Goal: Contribute content

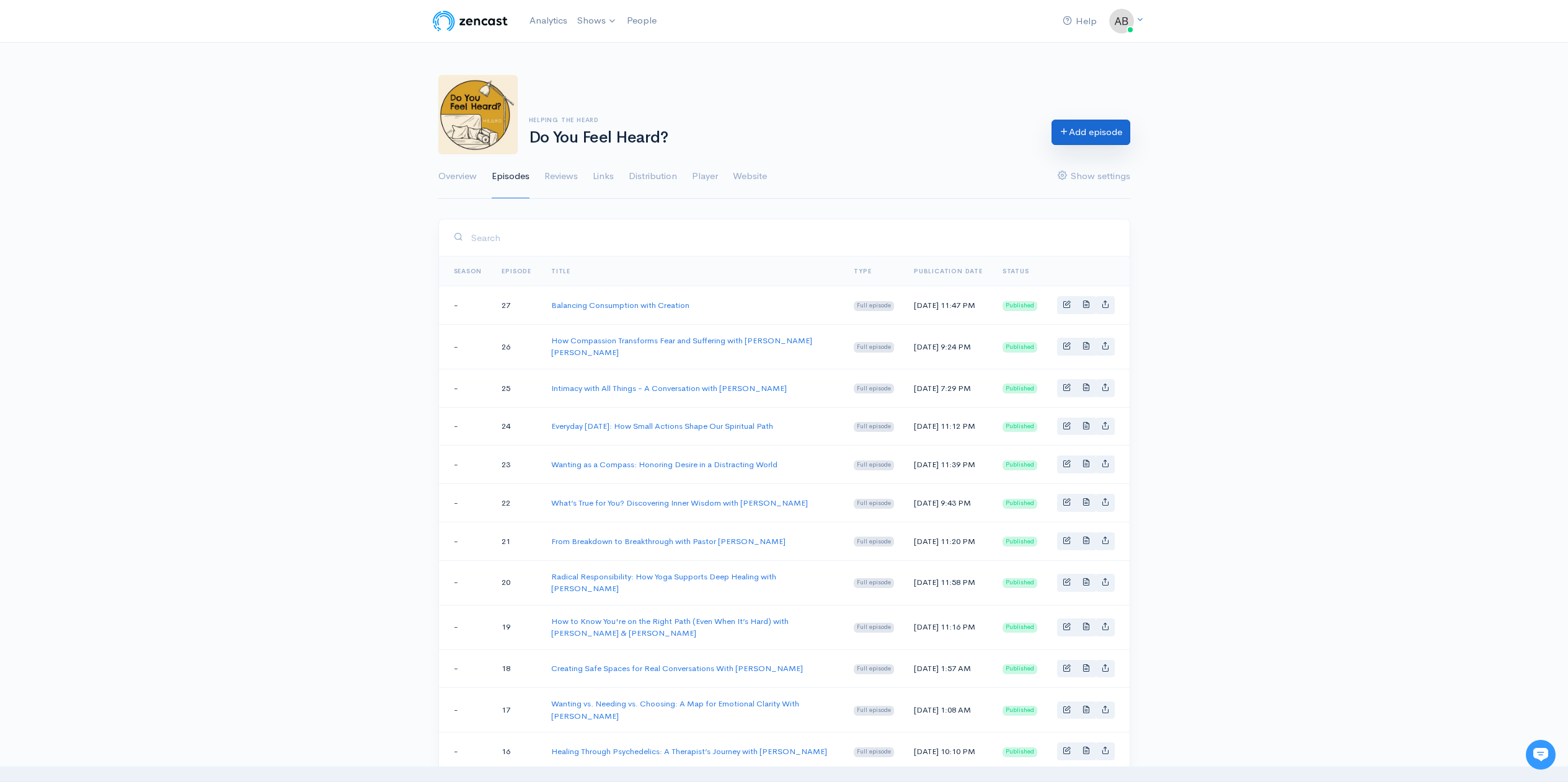
click at [1091, 130] on link "Add episode" at bounding box center [1091, 132] width 79 height 25
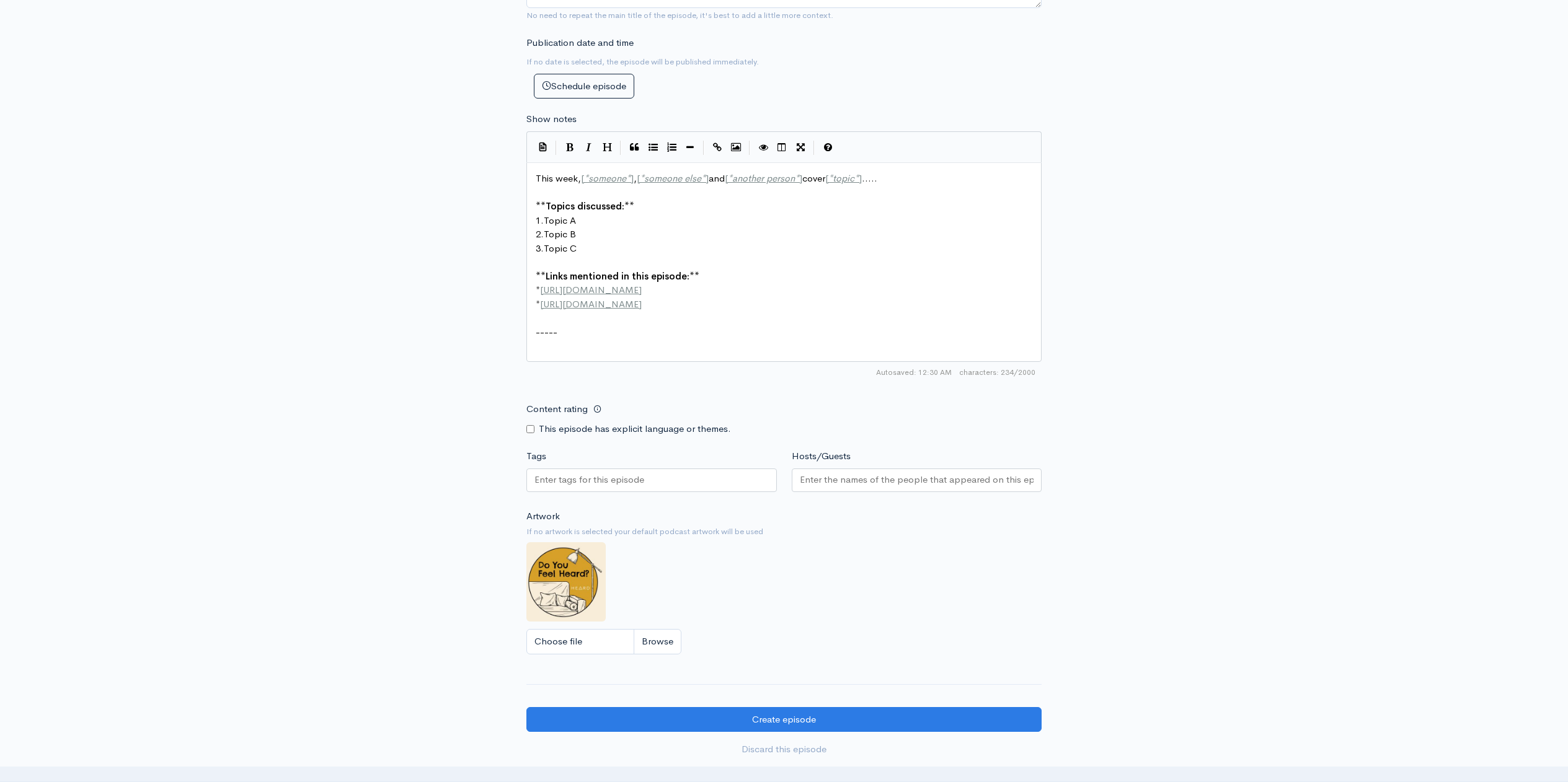
scroll to position [560, 0]
click at [861, 474] on input "Hosts/Guests" at bounding box center [916, 479] width 234 height 14
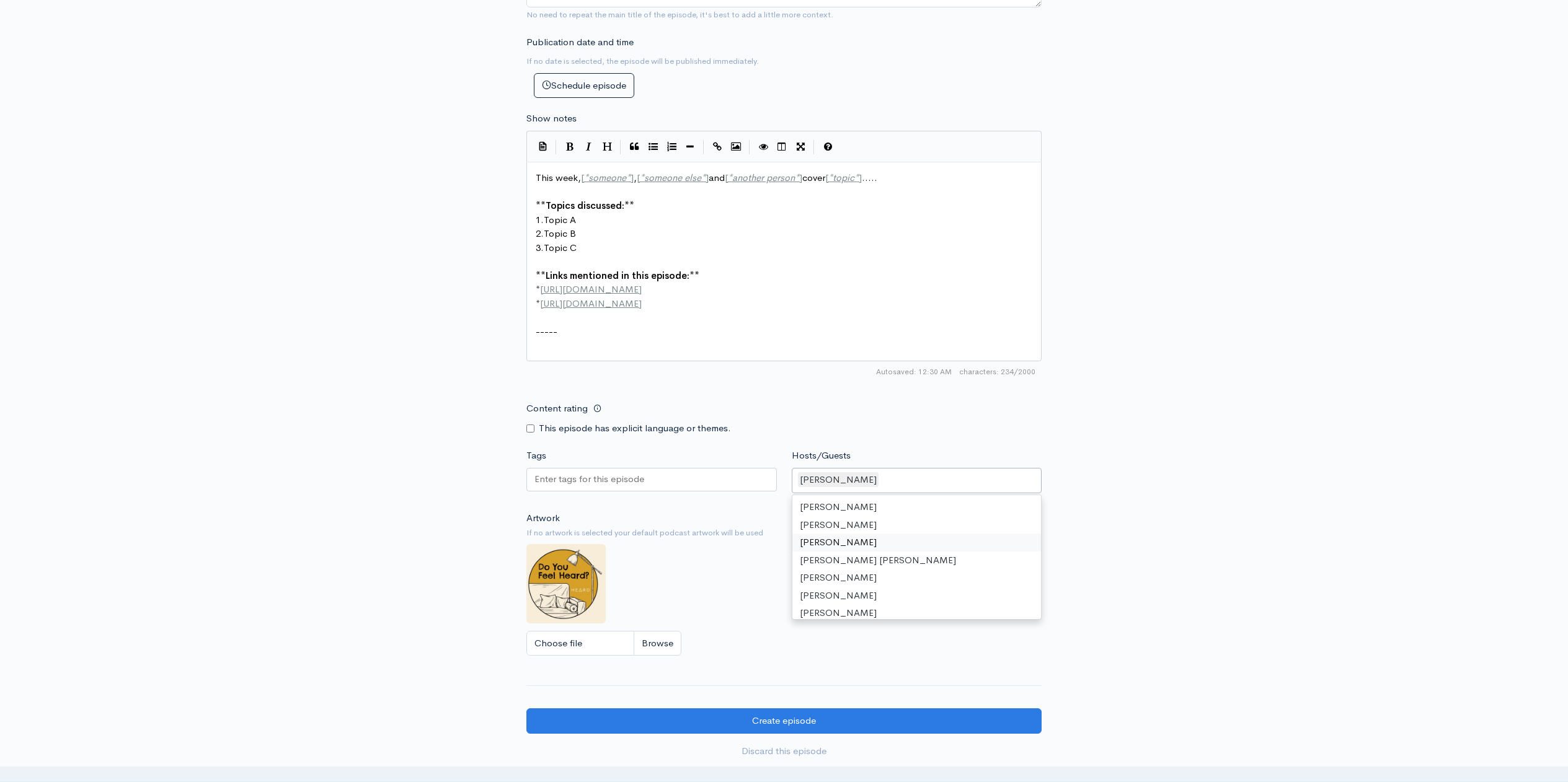
drag, startPoint x: 870, startPoint y: 540, endPoint x: 861, endPoint y: 542, distance: 9.2
drag, startPoint x: 883, startPoint y: 480, endPoint x: 796, endPoint y: 482, distance: 87.0
click at [802, 480] on div "[PERSON_NAME]" at bounding box center [917, 481] width 251 height 26
click at [906, 478] on div "[PERSON_NAME]" at bounding box center [917, 481] width 251 height 26
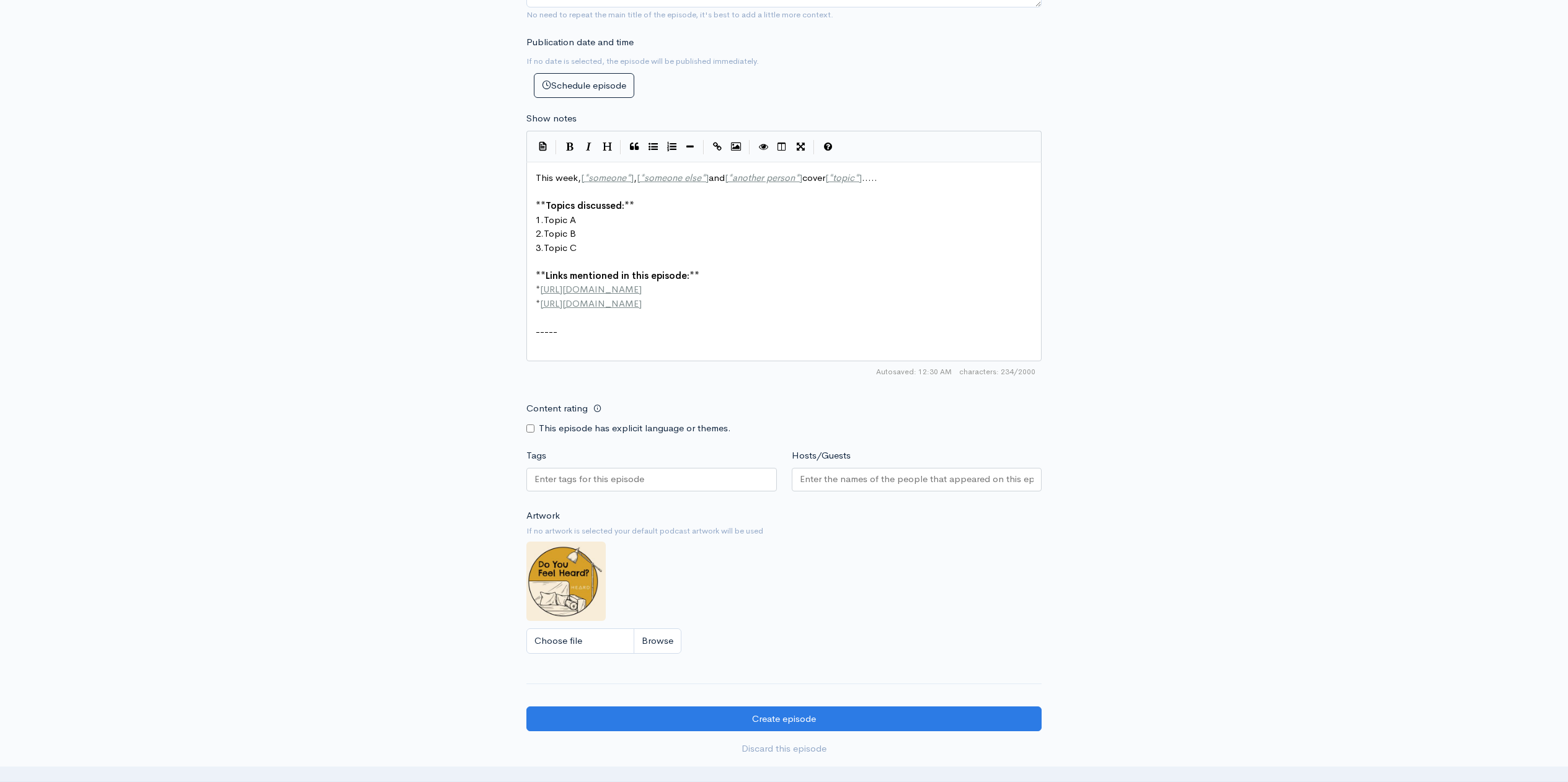
click at [394, 382] on div "New episode Create a new episode Back to episodes Audio file Choose file 0 ZenC…" at bounding box center [784, 129] width 1568 height 1294
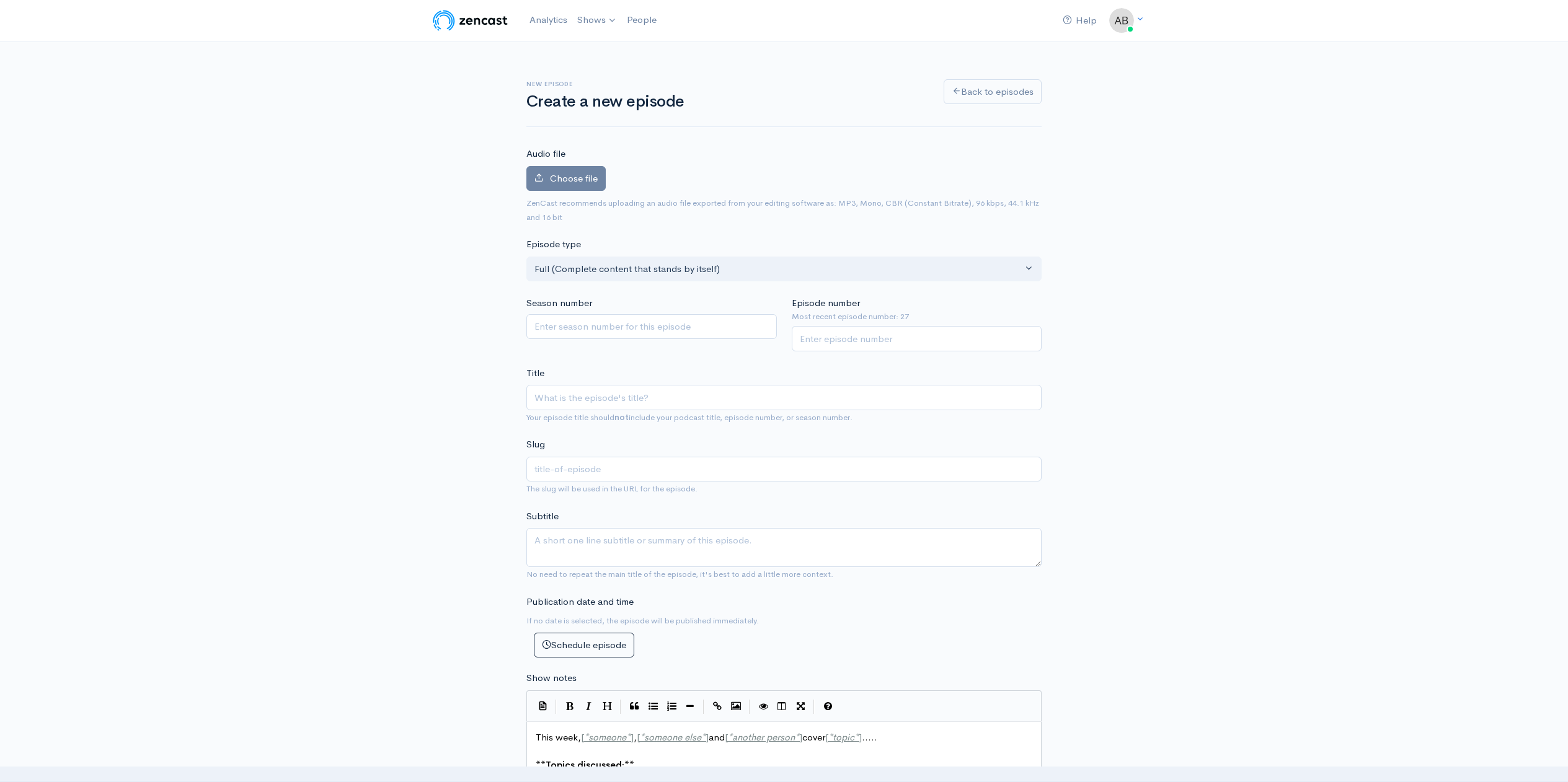
scroll to position [0, 0]
